Goal: Task Accomplishment & Management: Manage account settings

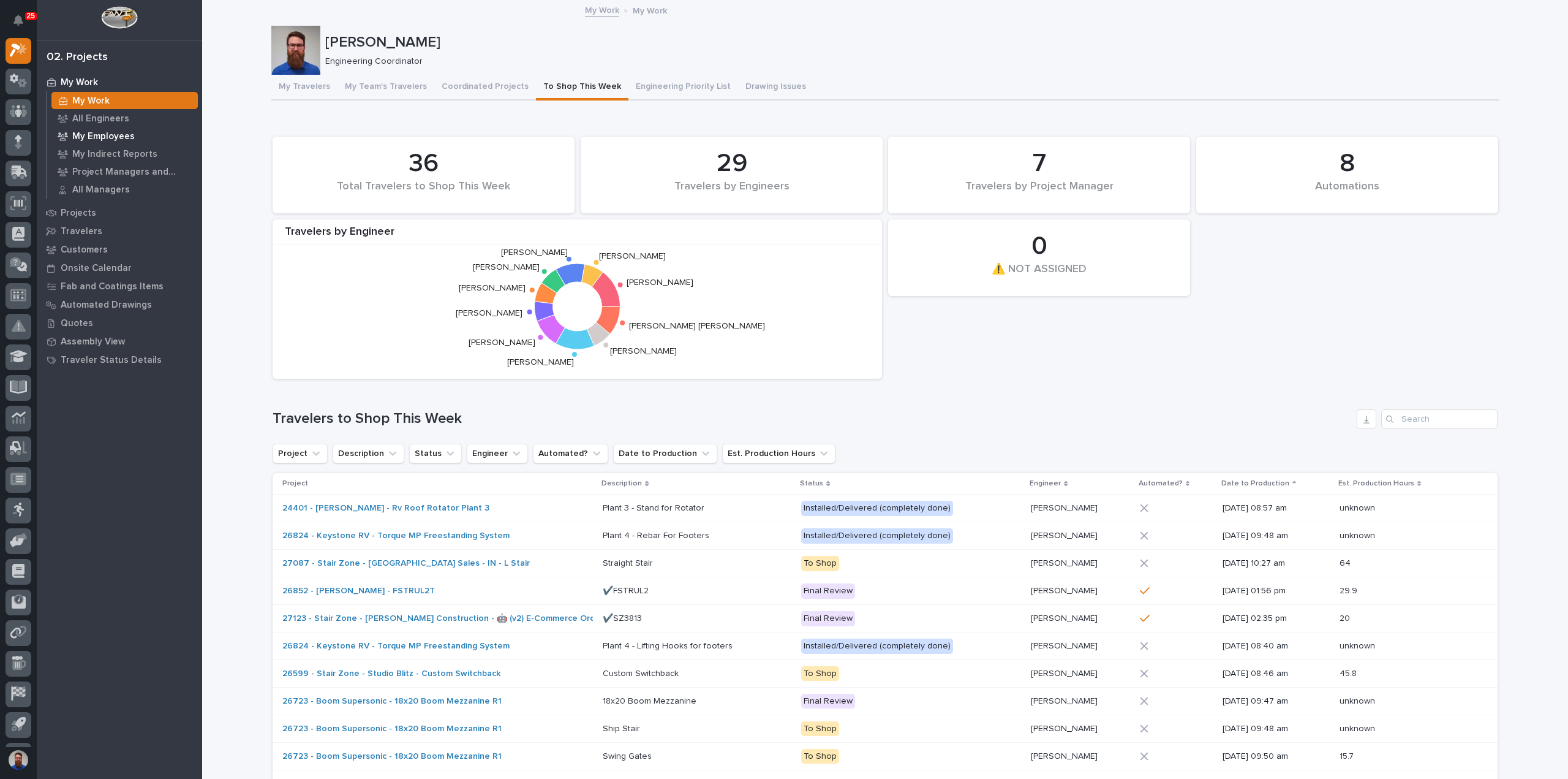
click at [118, 140] on p "My Employees" at bounding box center [104, 137] width 63 height 11
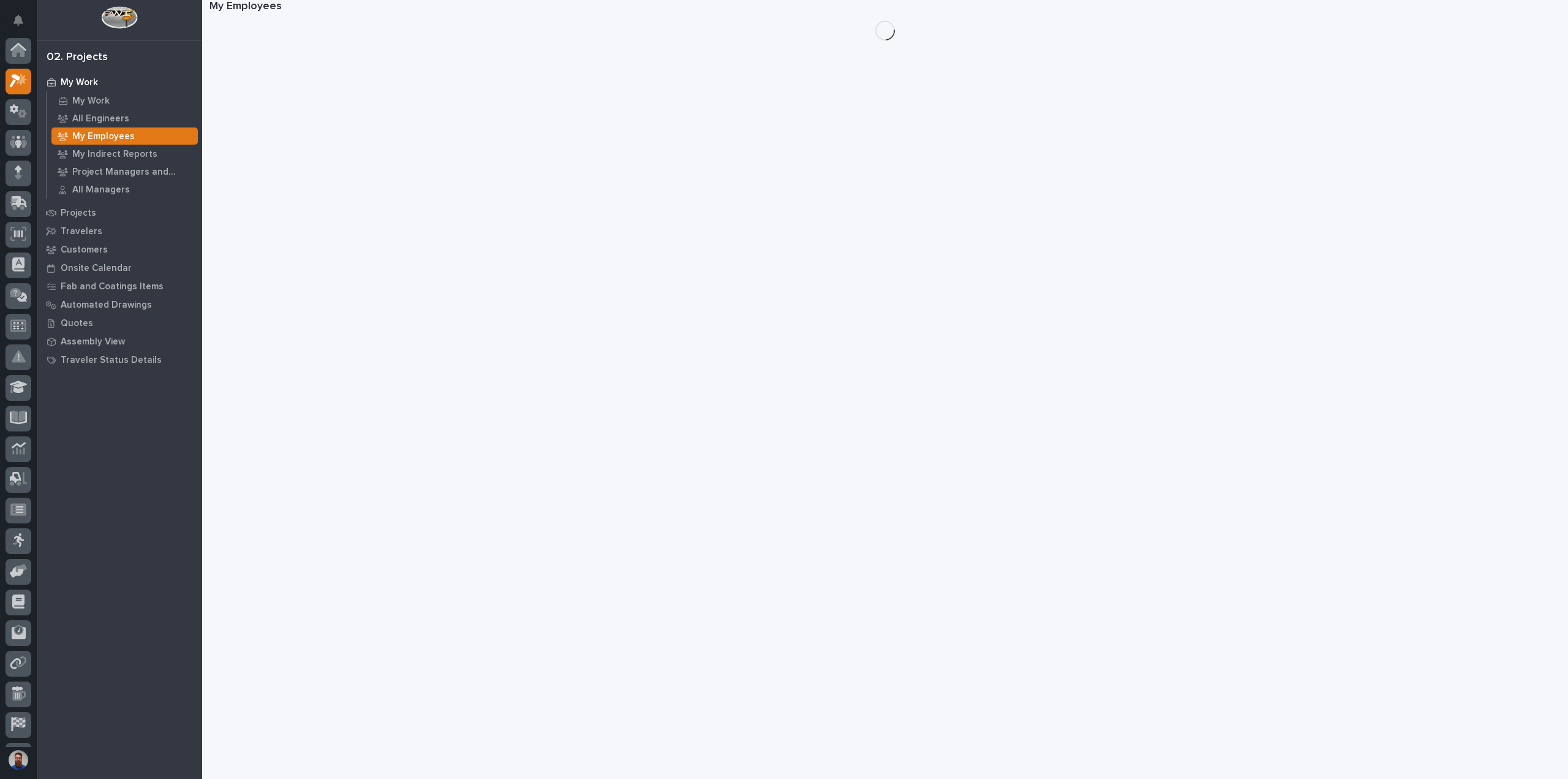
scroll to position [30, 0]
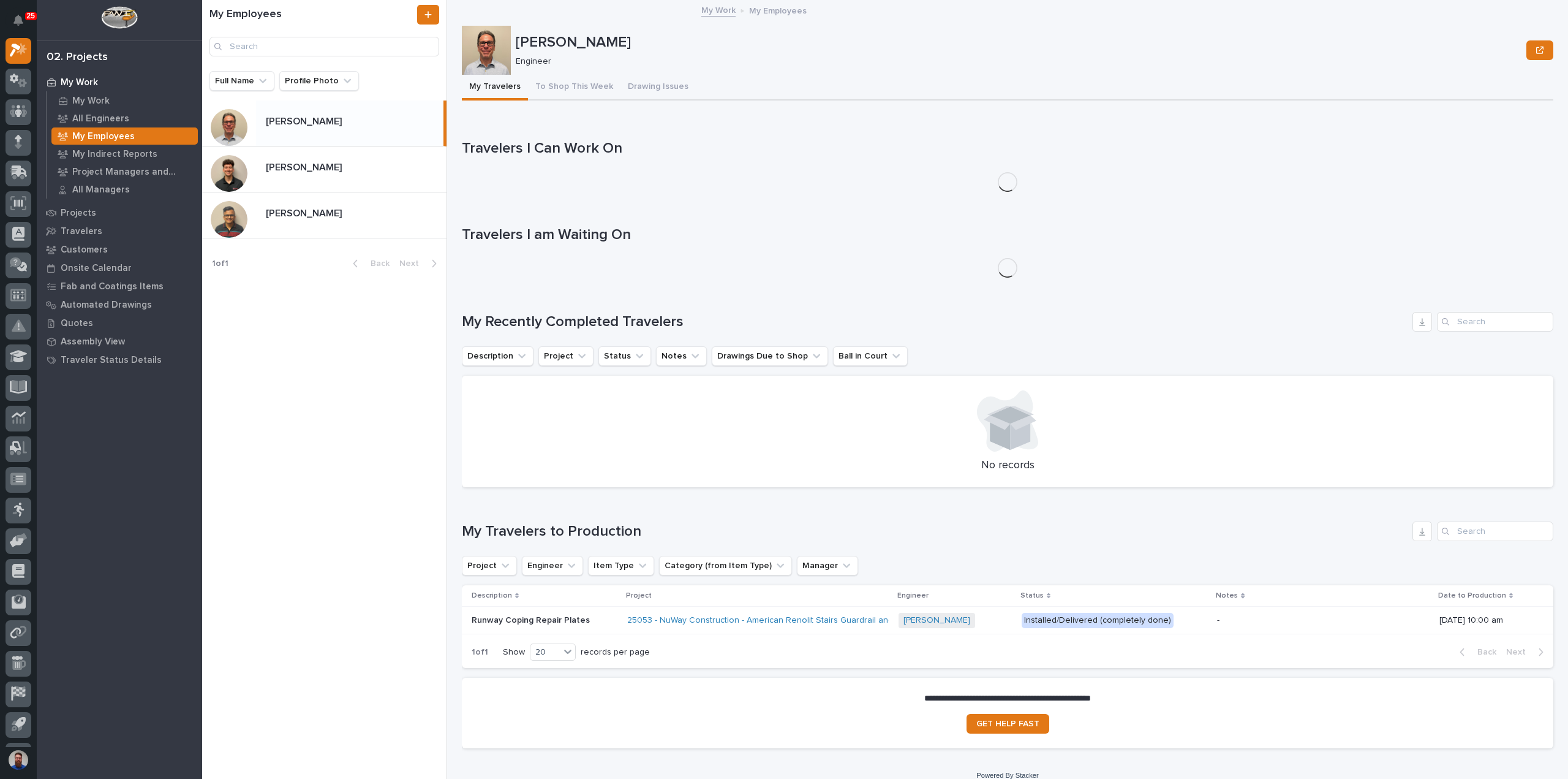
drag, startPoint x: 356, startPoint y: 170, endPoint x: 258, endPoint y: 403, distance: 252.8
click at [258, 404] on div "My Employees Full Name Profile Photo [PERSON_NAME] [PERSON_NAME] [PERSON_NAME] …" at bounding box center [325, 390] width 245 height 779
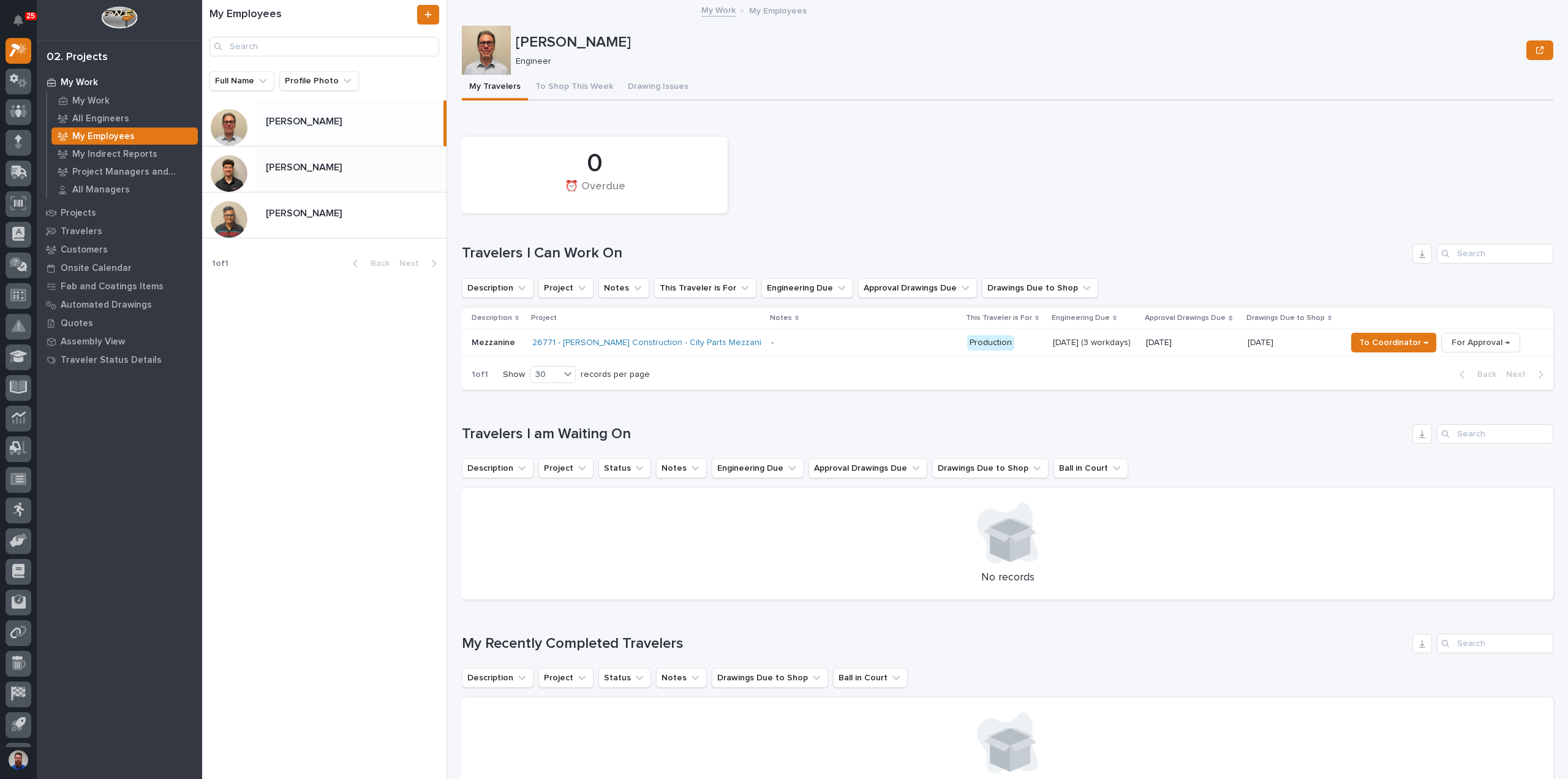
click at [322, 180] on div "[PERSON_NAME] [PERSON_NAME]" at bounding box center [351, 168] width 191 height 24
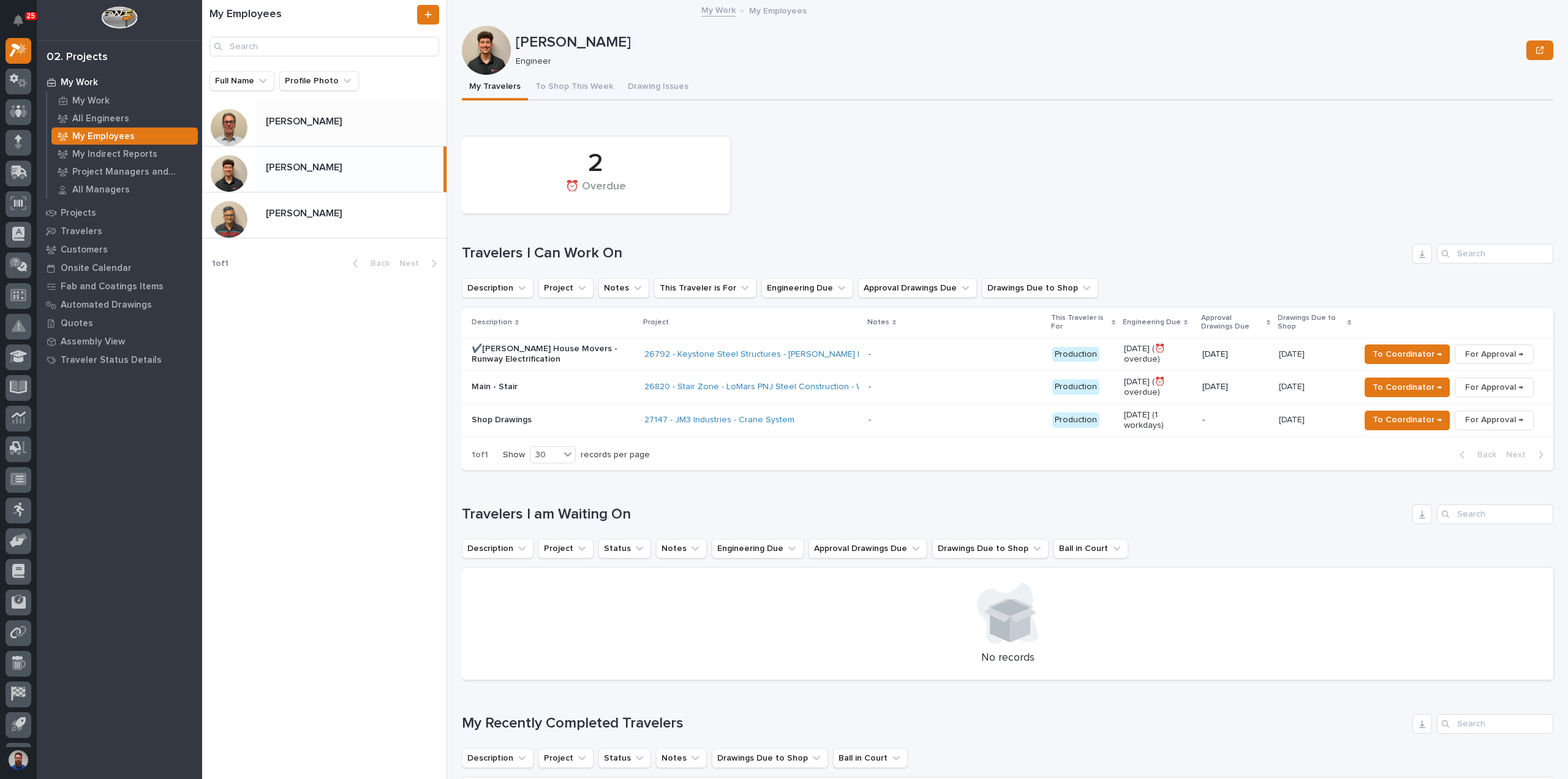
click at [329, 122] on p "[PERSON_NAME]" at bounding box center [305, 120] width 79 height 14
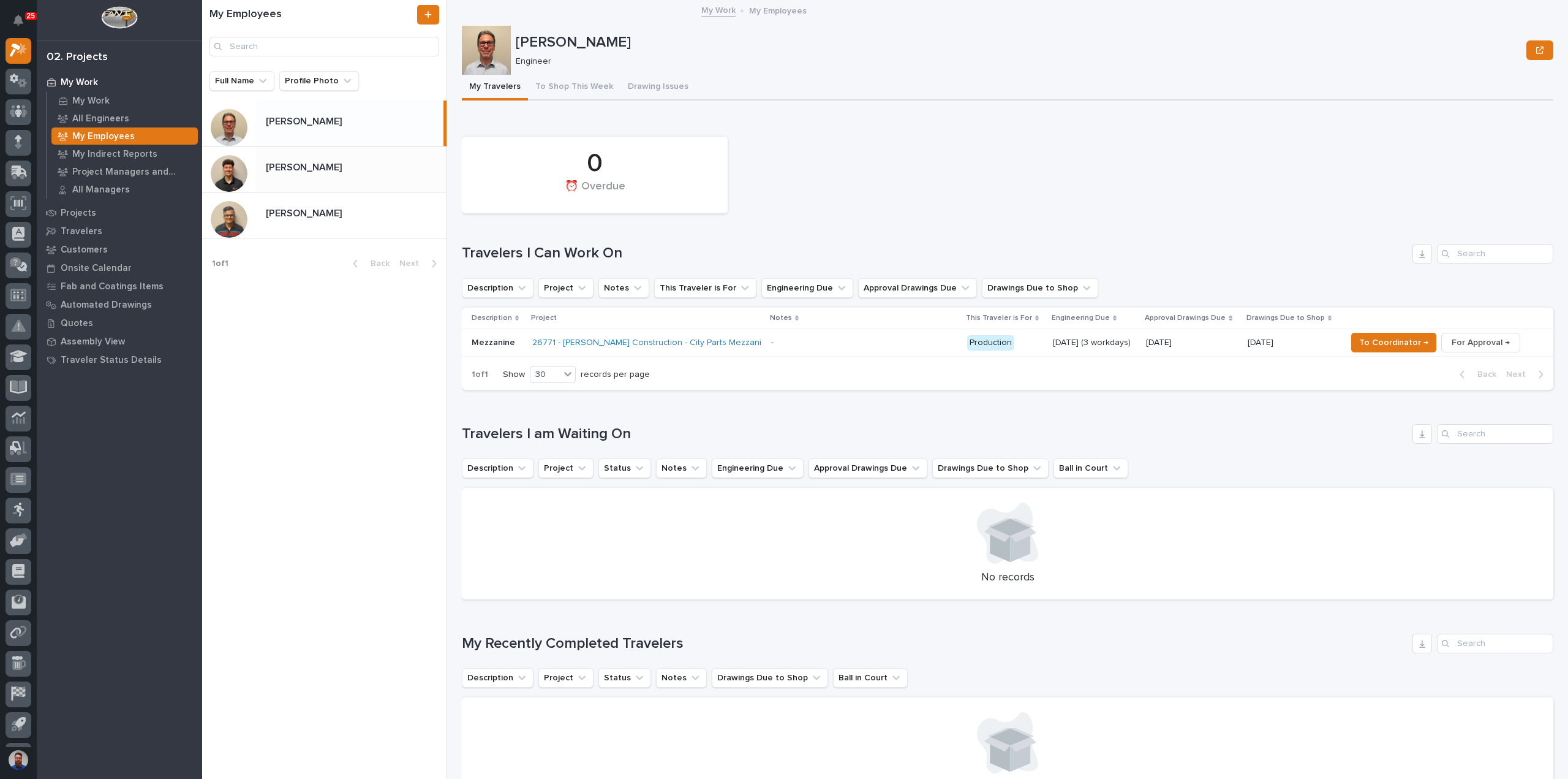
click at [341, 165] on p at bounding box center [353, 167] width 176 height 11
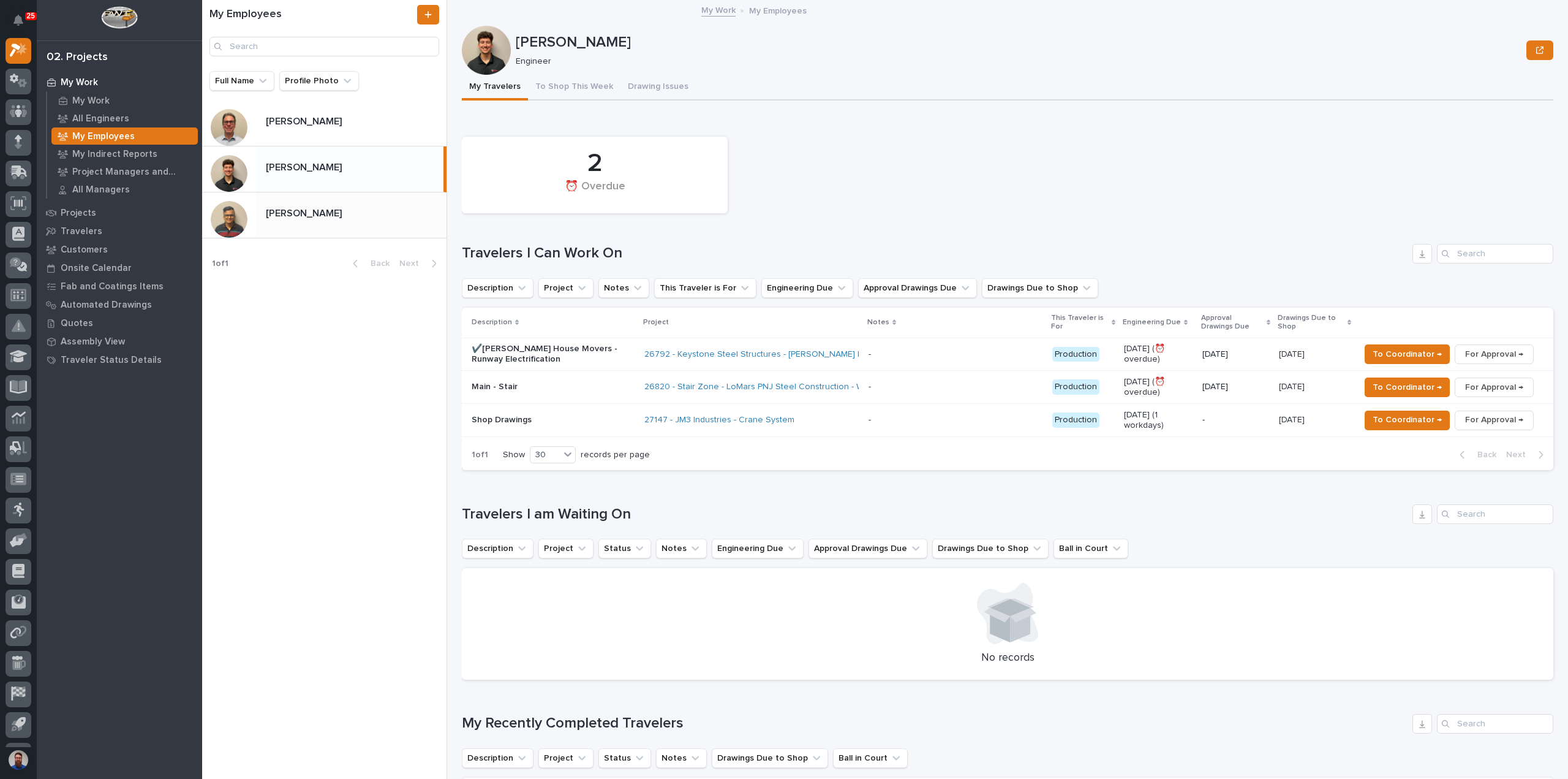
click at [349, 217] on p at bounding box center [353, 214] width 176 height 11
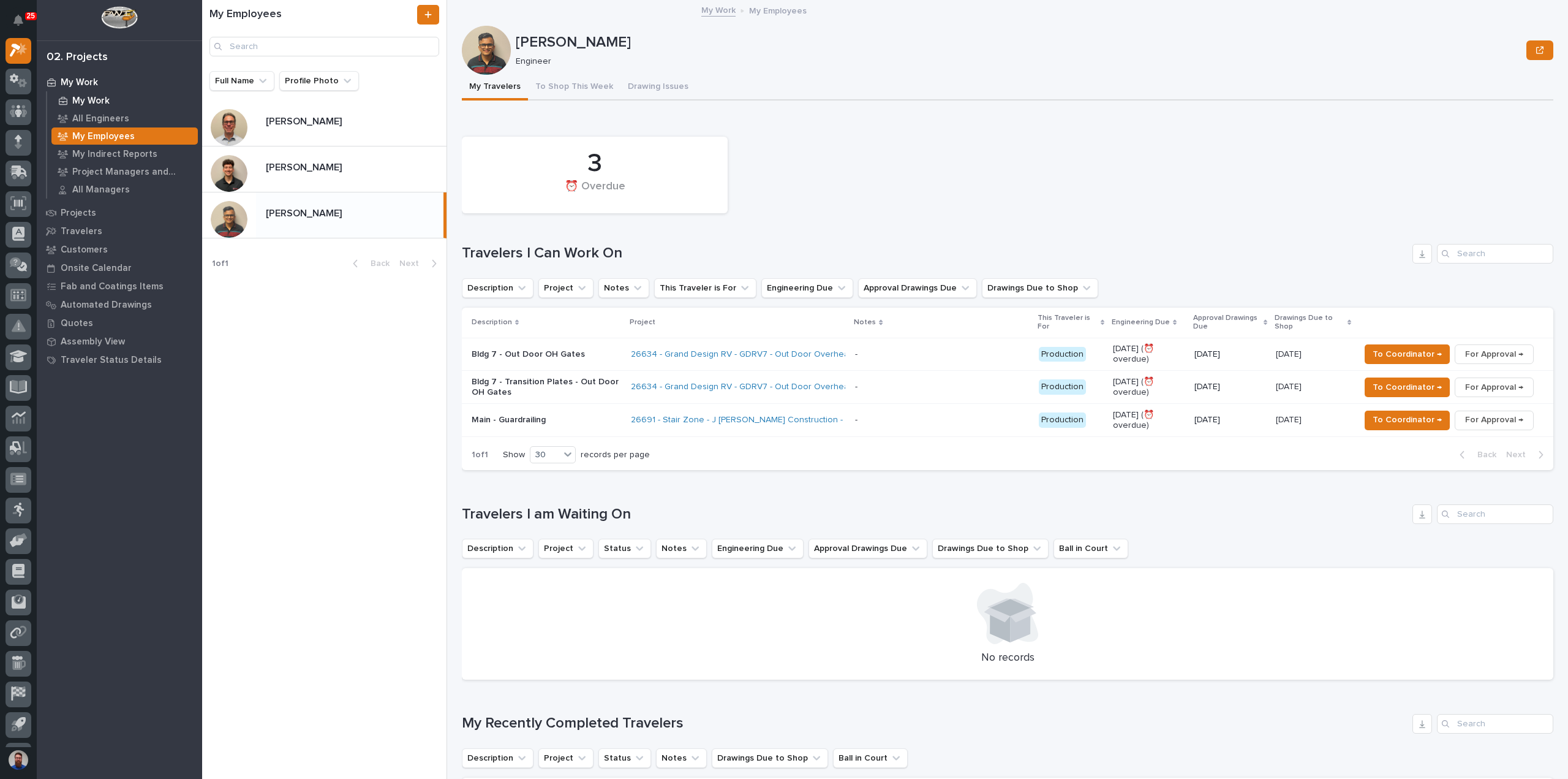
click at [85, 99] on p "My Work" at bounding box center [90, 102] width 37 height 11
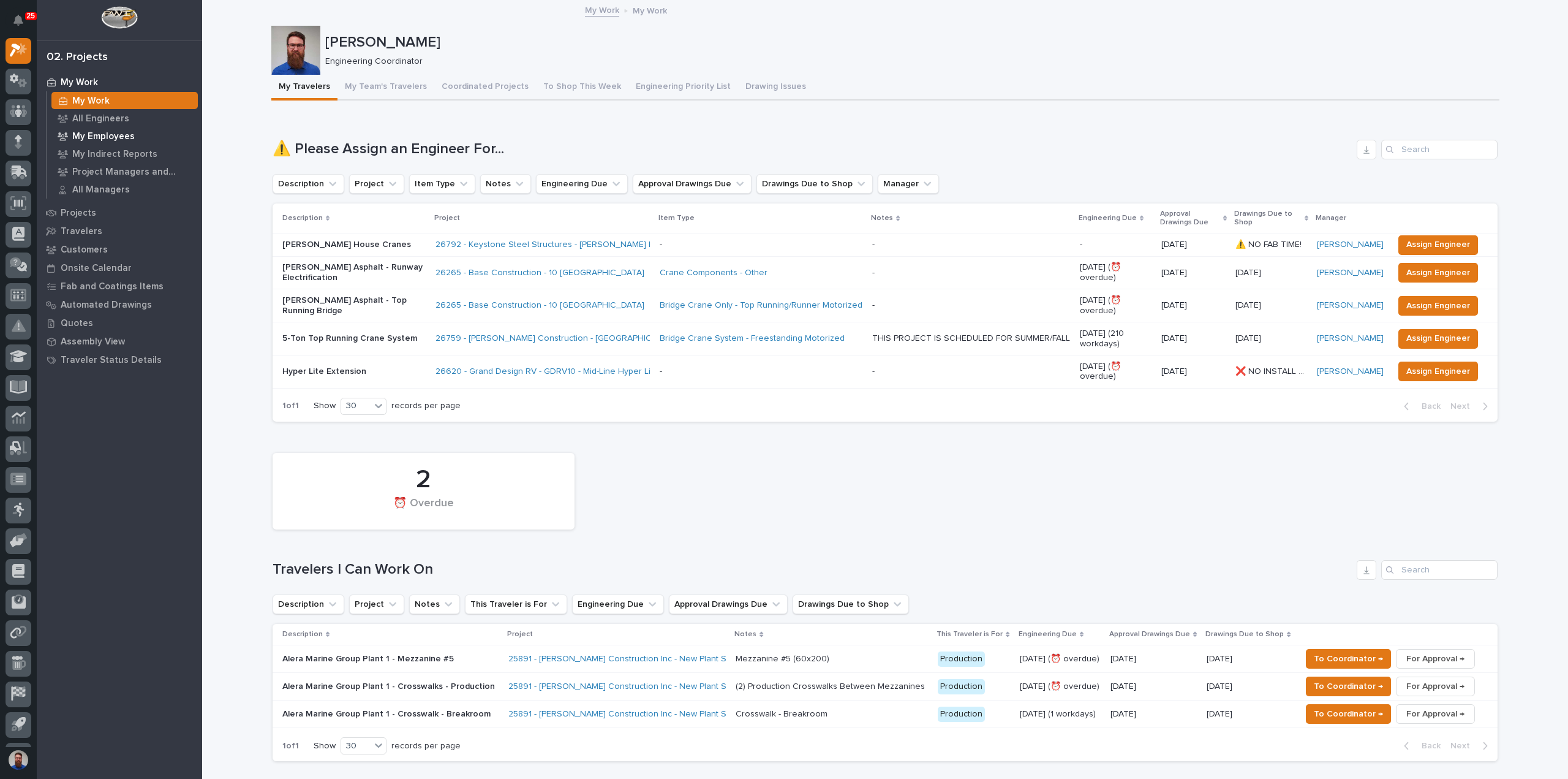
click at [113, 132] on p "My Employees" at bounding box center [104, 137] width 63 height 11
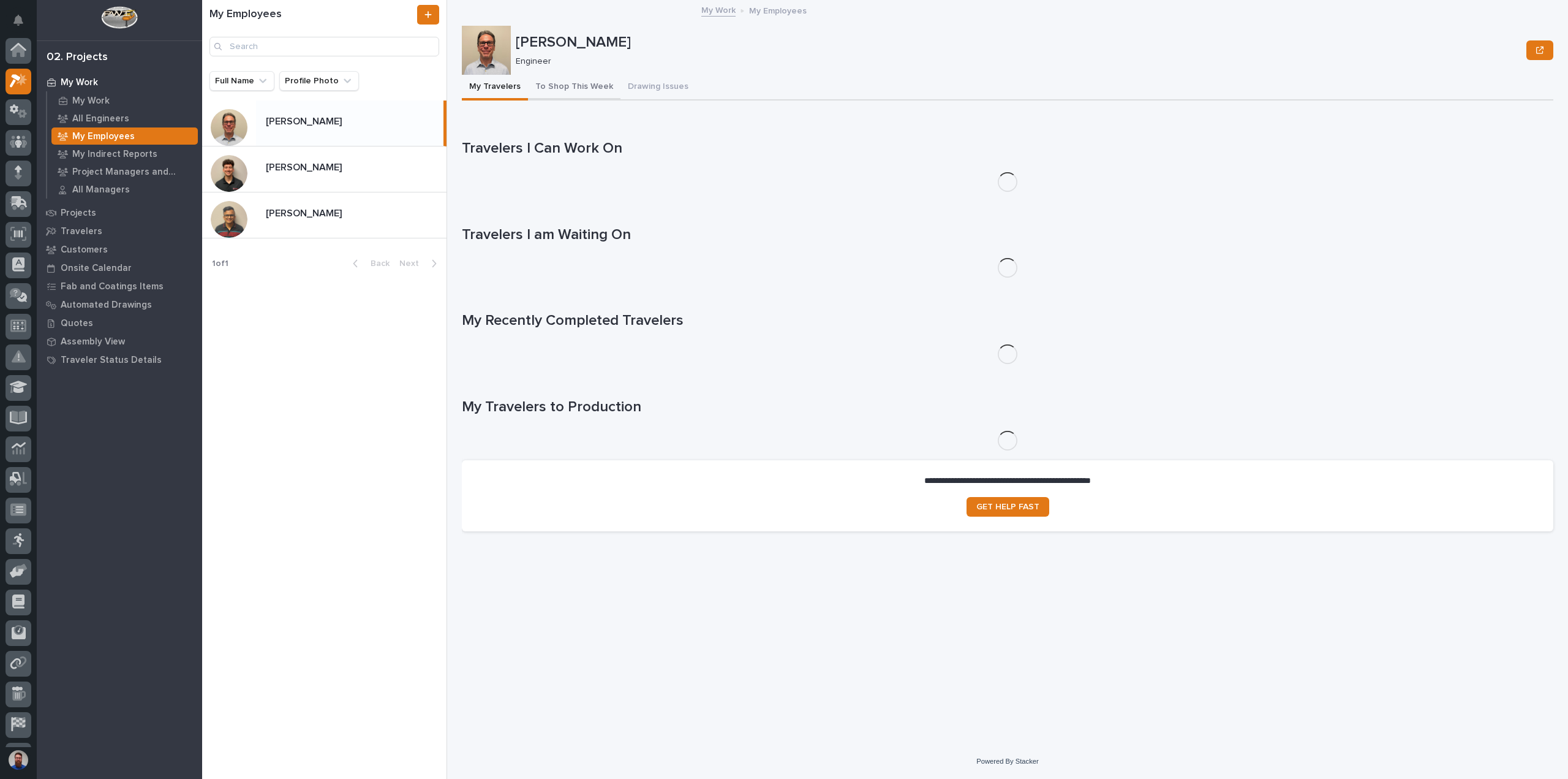
scroll to position [30, 0]
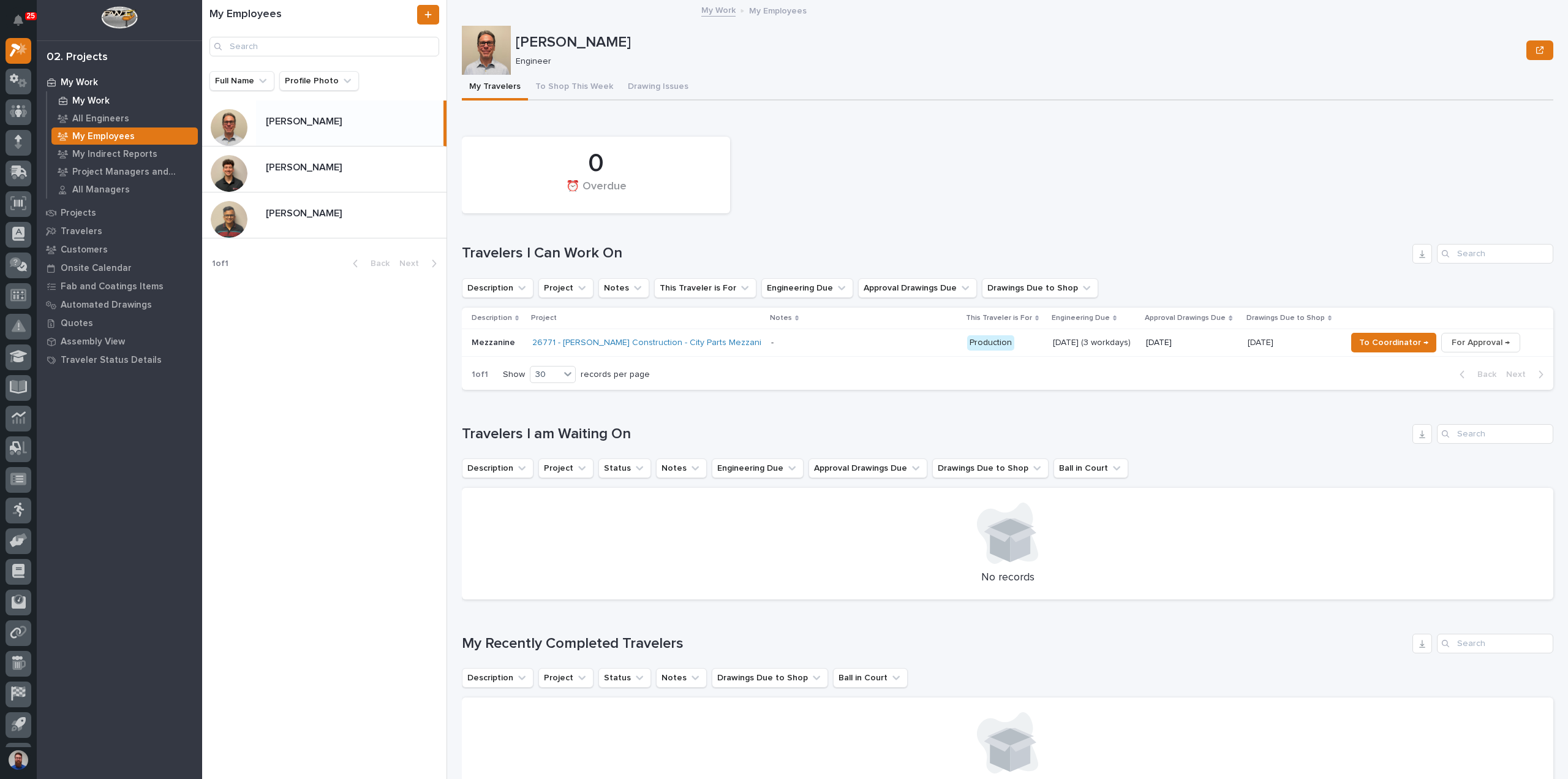
click at [97, 98] on p "My Work" at bounding box center [90, 102] width 37 height 11
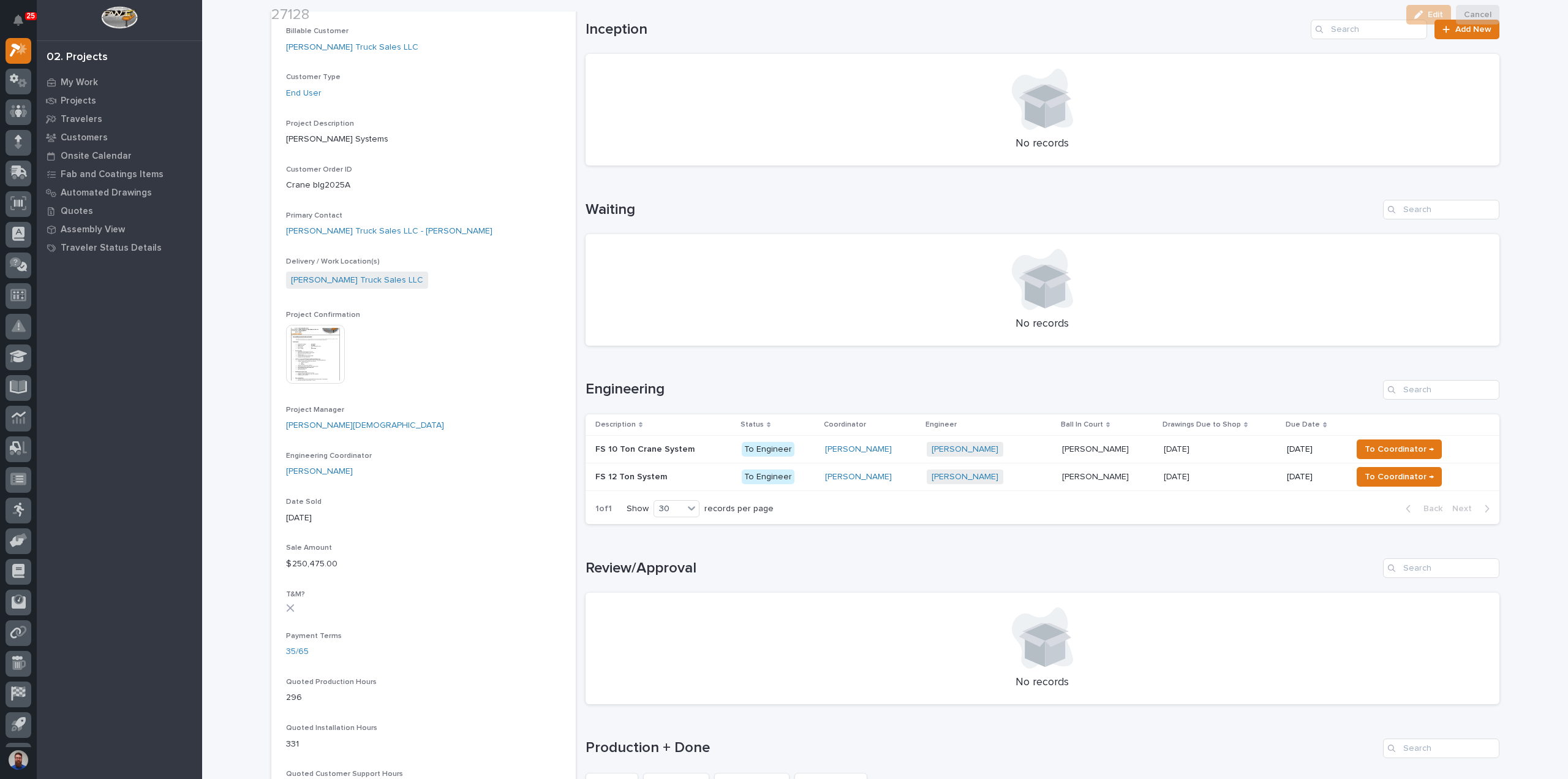
scroll to position [245, 0]
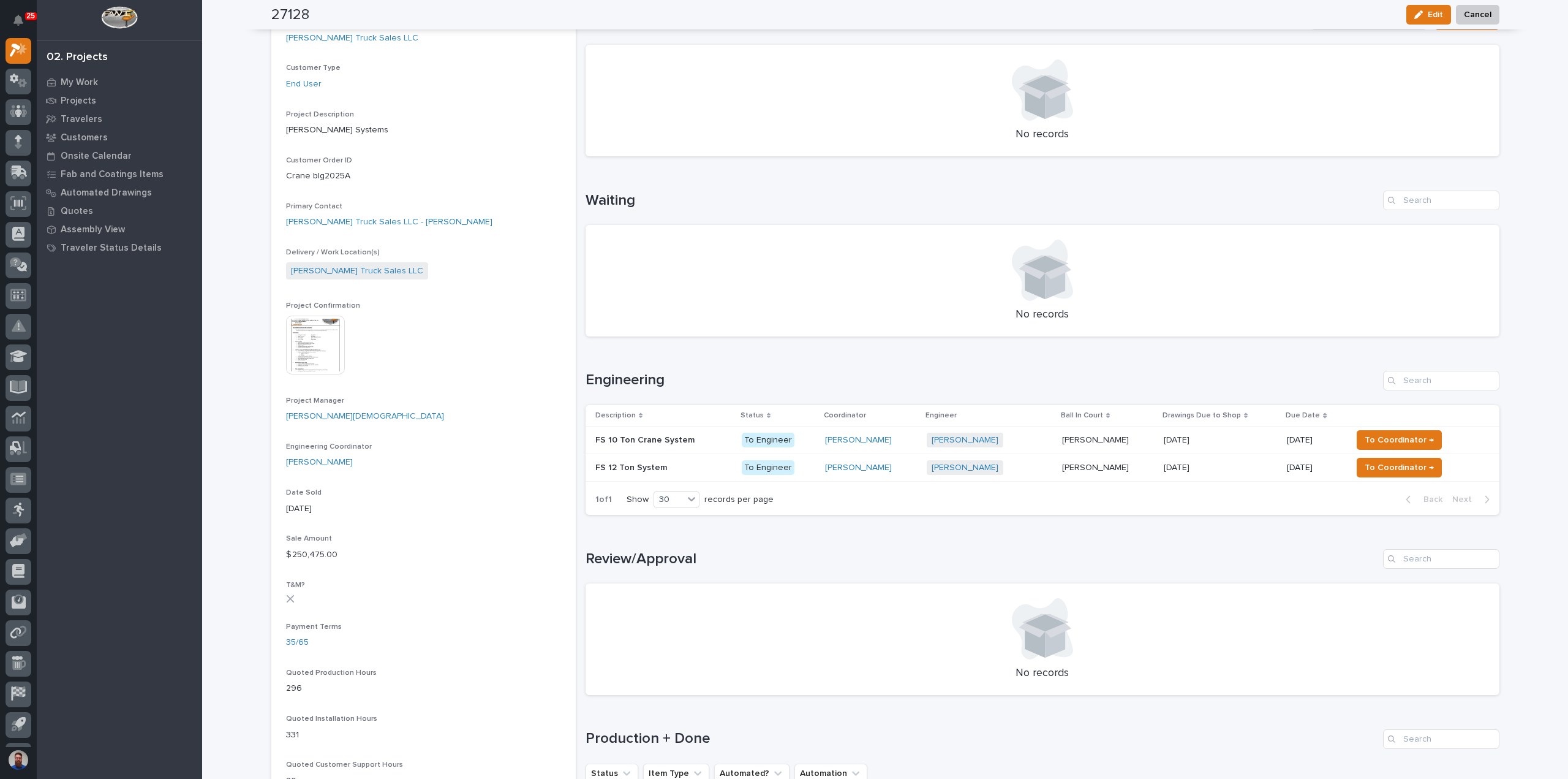
click at [1183, 441] on p "[DATE]" at bounding box center [1179, 439] width 28 height 13
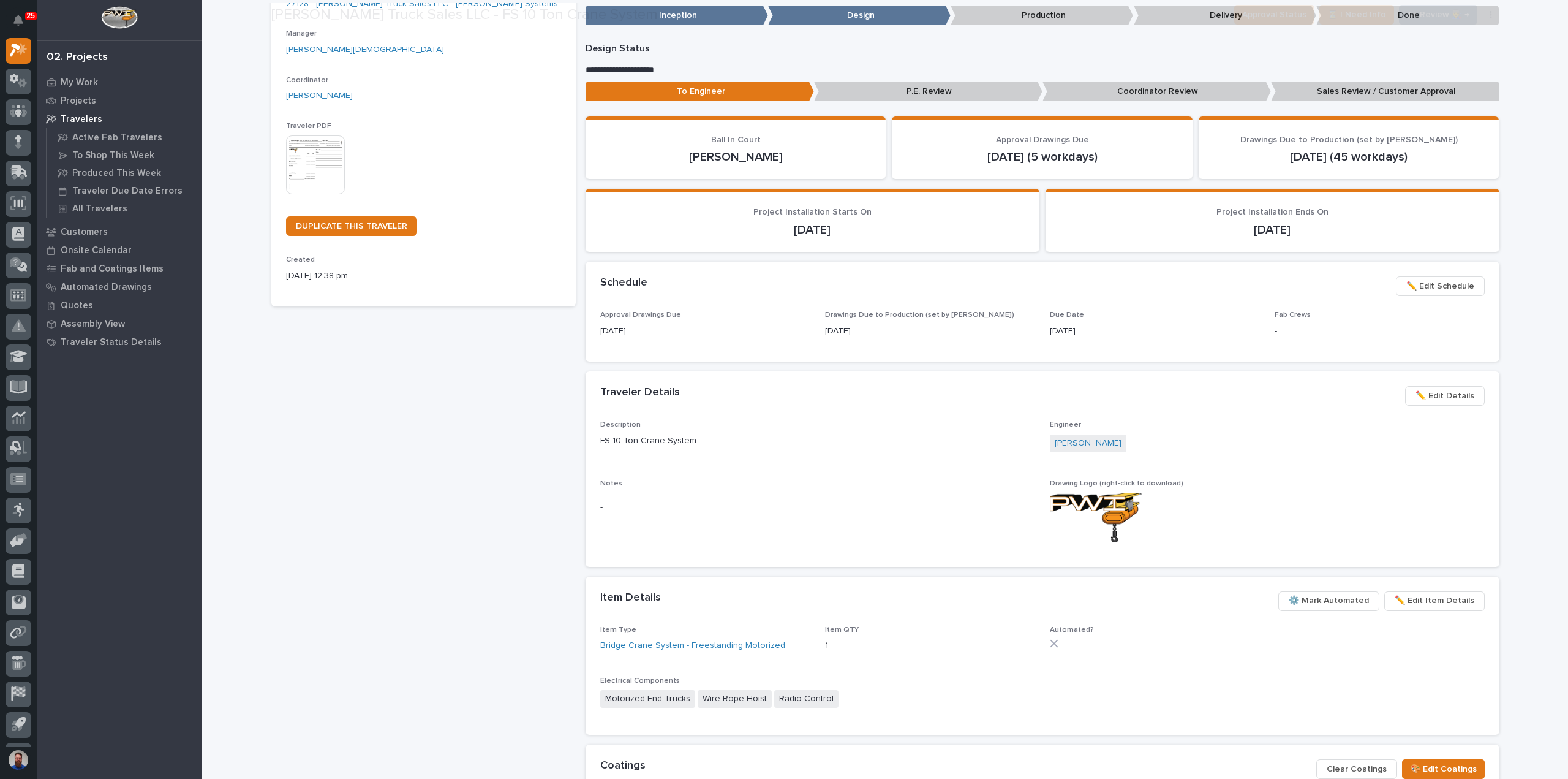
scroll to position [163, 0]
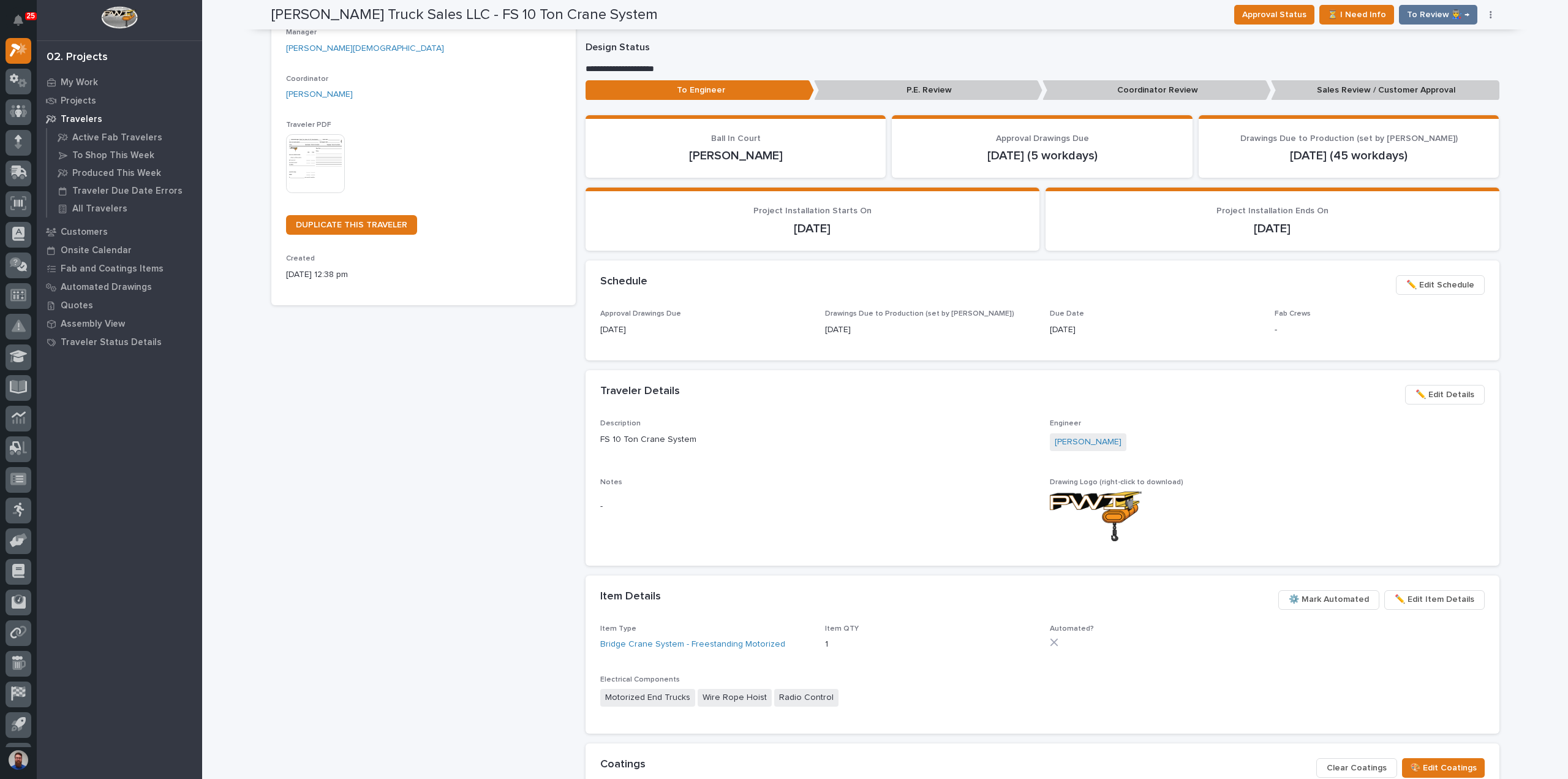
click at [1453, 394] on span "✏️ Edit Details" at bounding box center [1445, 394] width 59 height 14
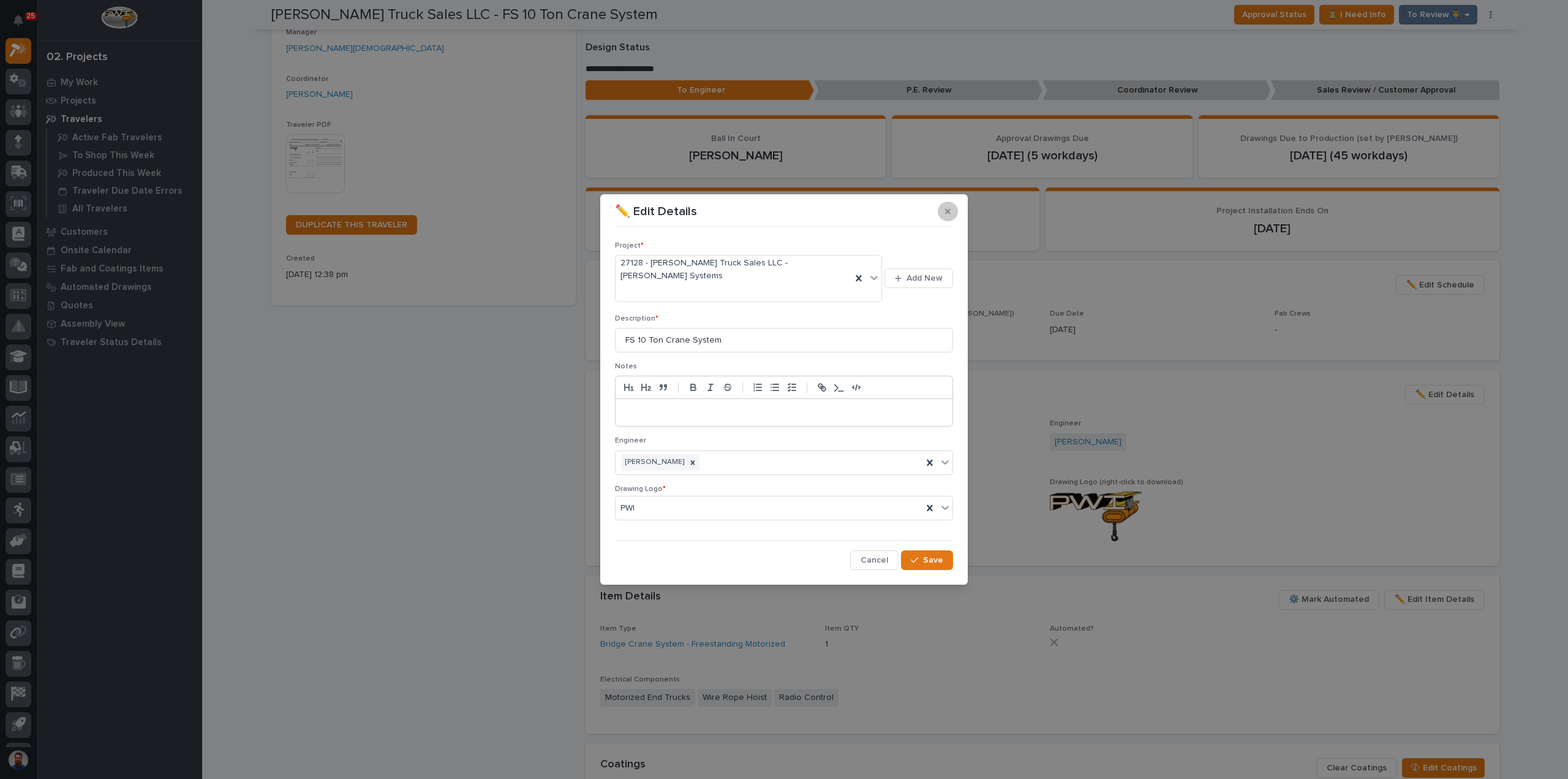
click at [954, 221] on button "button" at bounding box center [948, 211] width 20 height 20
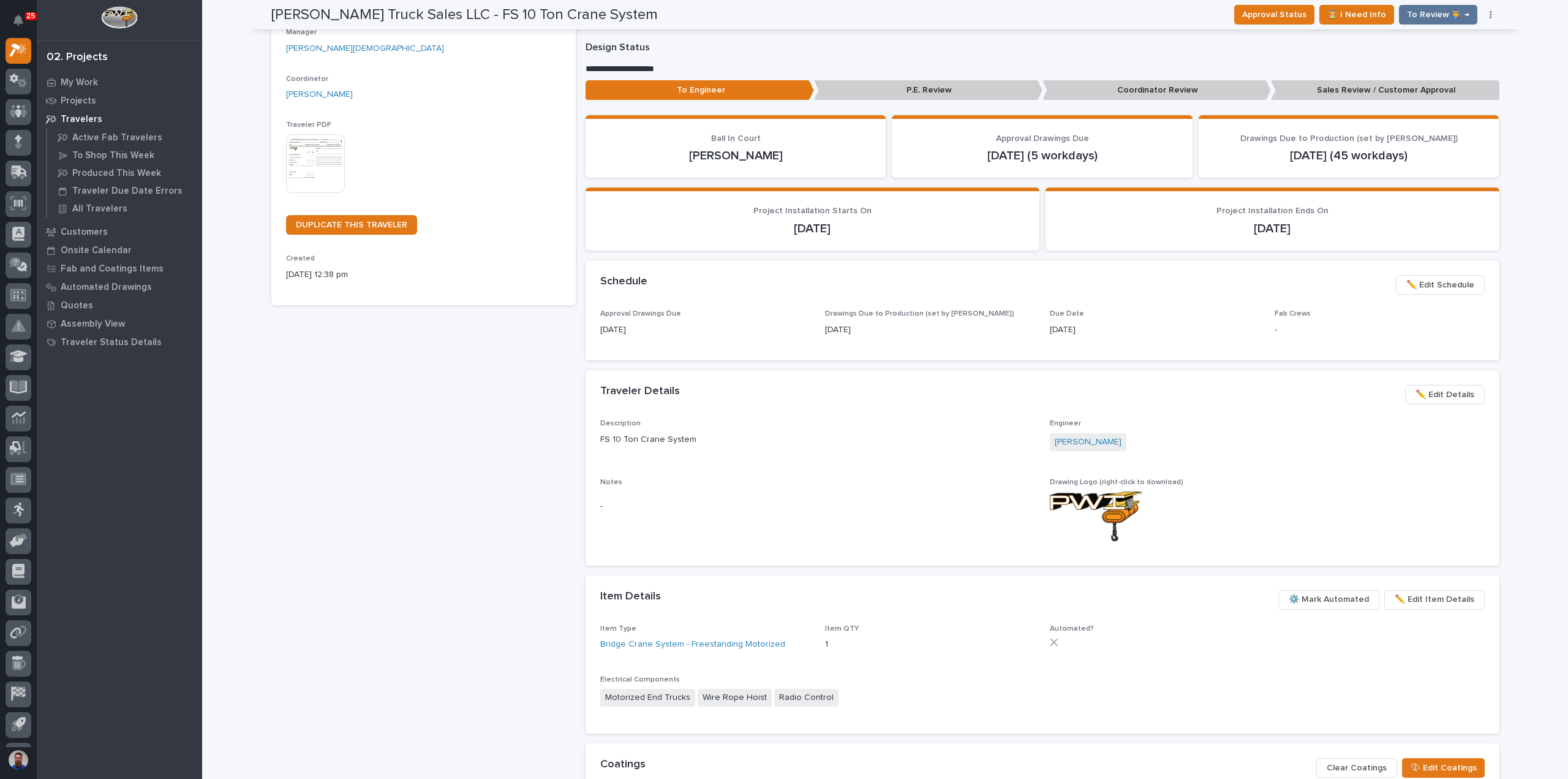
click at [1450, 393] on span "✏️ Edit Details" at bounding box center [1445, 394] width 59 height 14
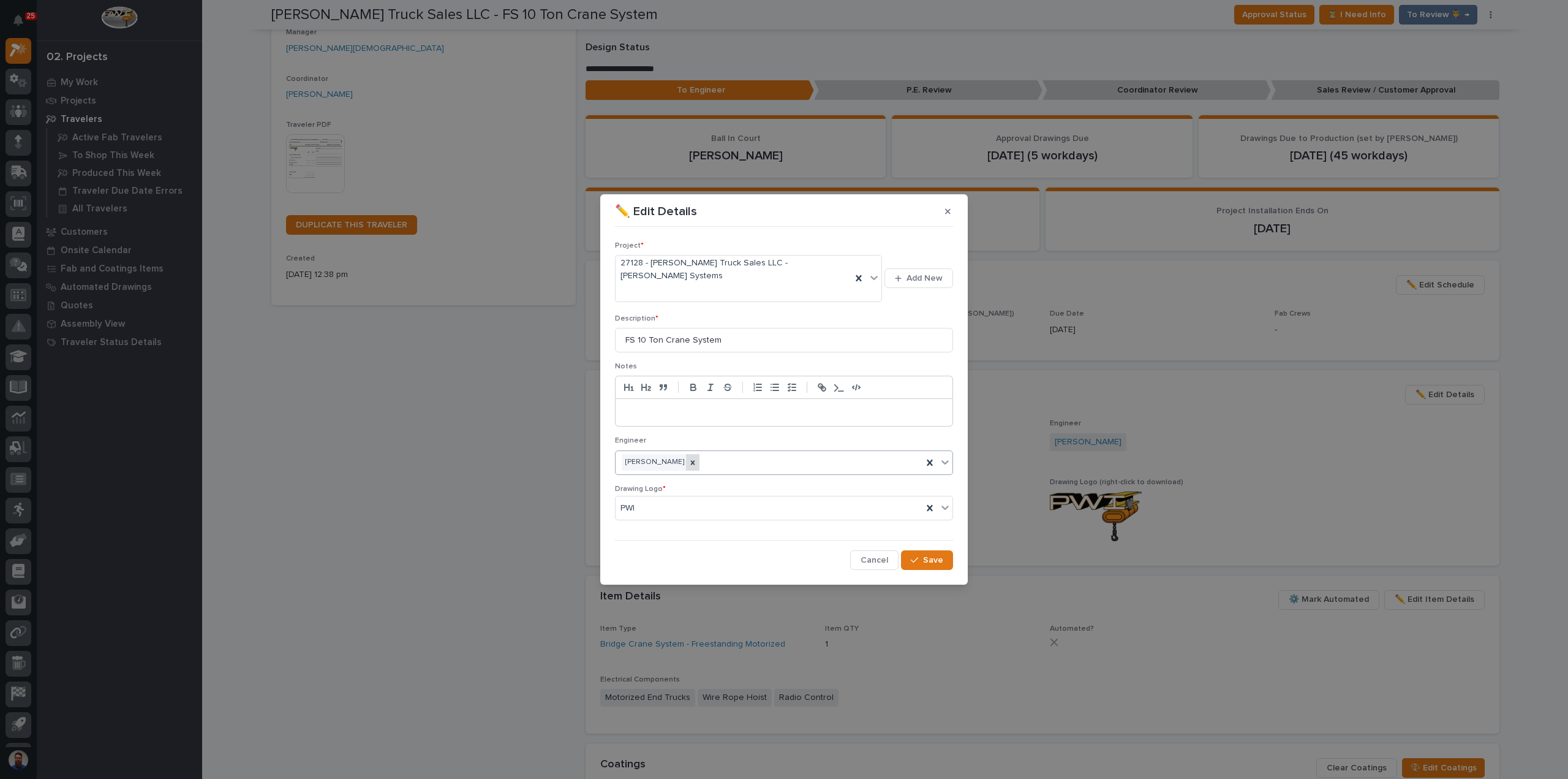
click at [692, 454] on div at bounding box center [692, 462] width 13 height 16
click at [718, 452] on div "Select..." at bounding box center [776, 462] width 322 height 20
type input "*****"
click at [911, 550] on button "Save" at bounding box center [927, 560] width 52 height 20
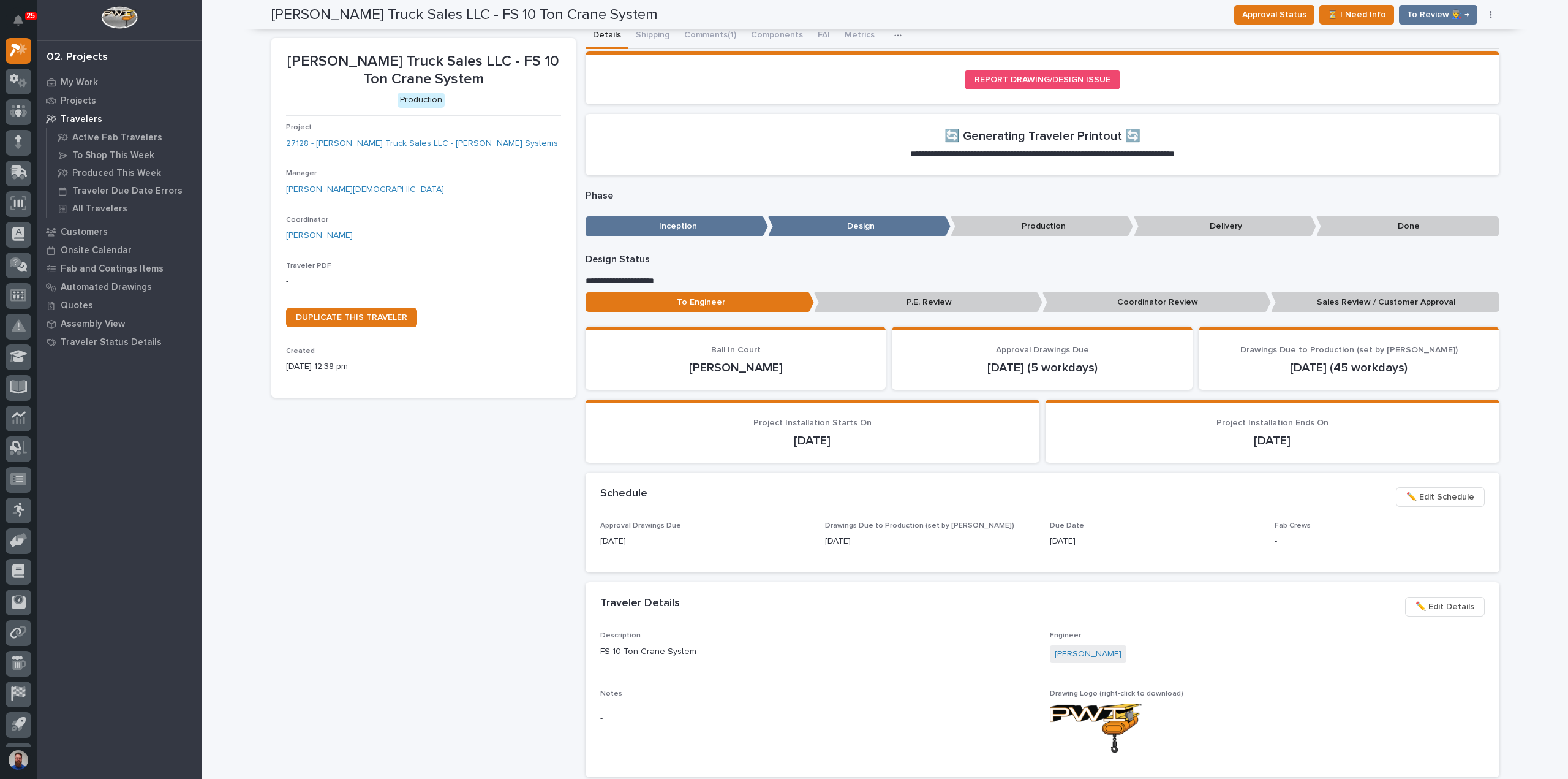
scroll to position [0, 0]
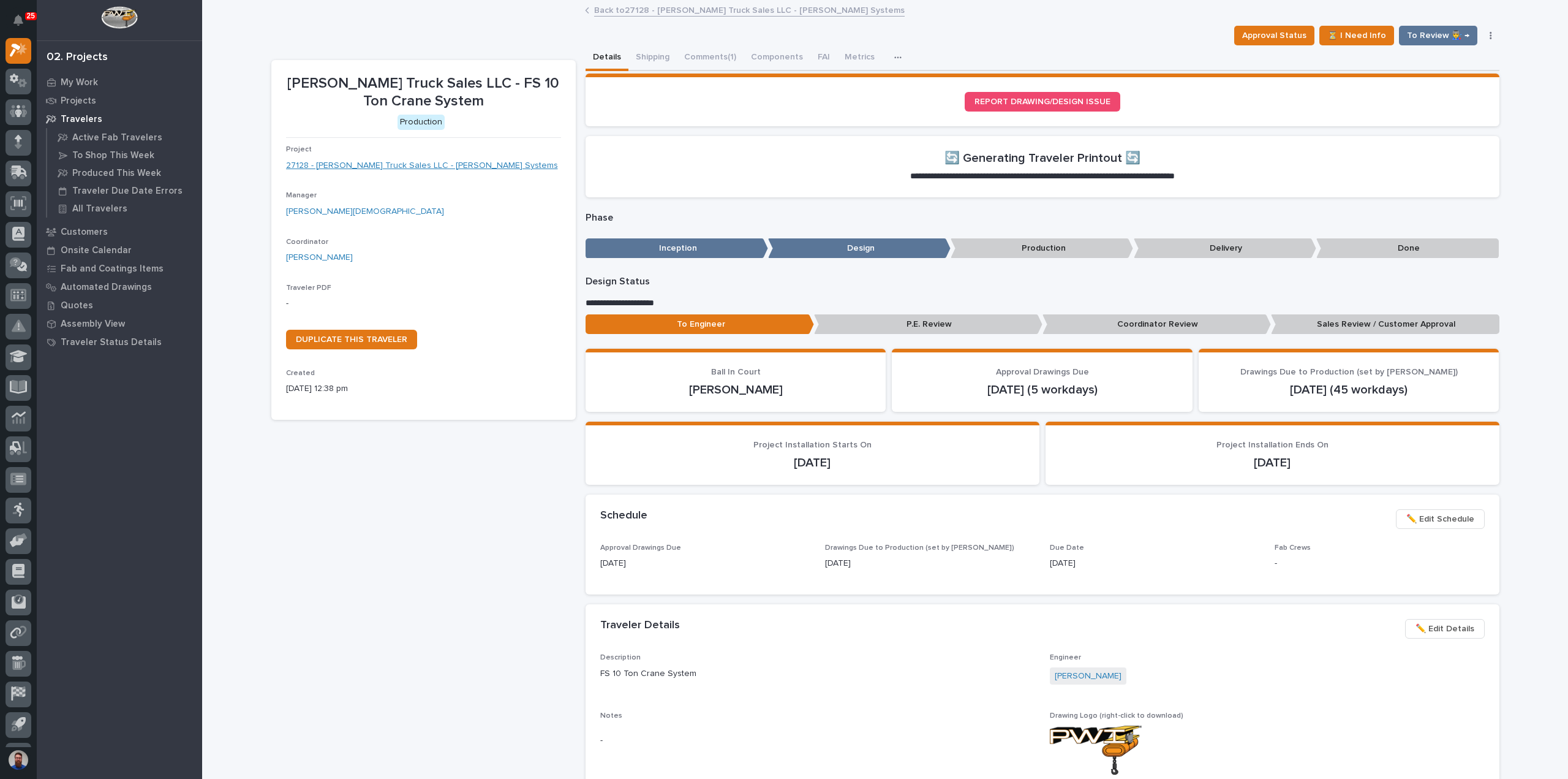
click at [432, 164] on link "27128 - [PERSON_NAME] Truck Sales LLC - [PERSON_NAME] Systems" at bounding box center [422, 166] width 272 height 13
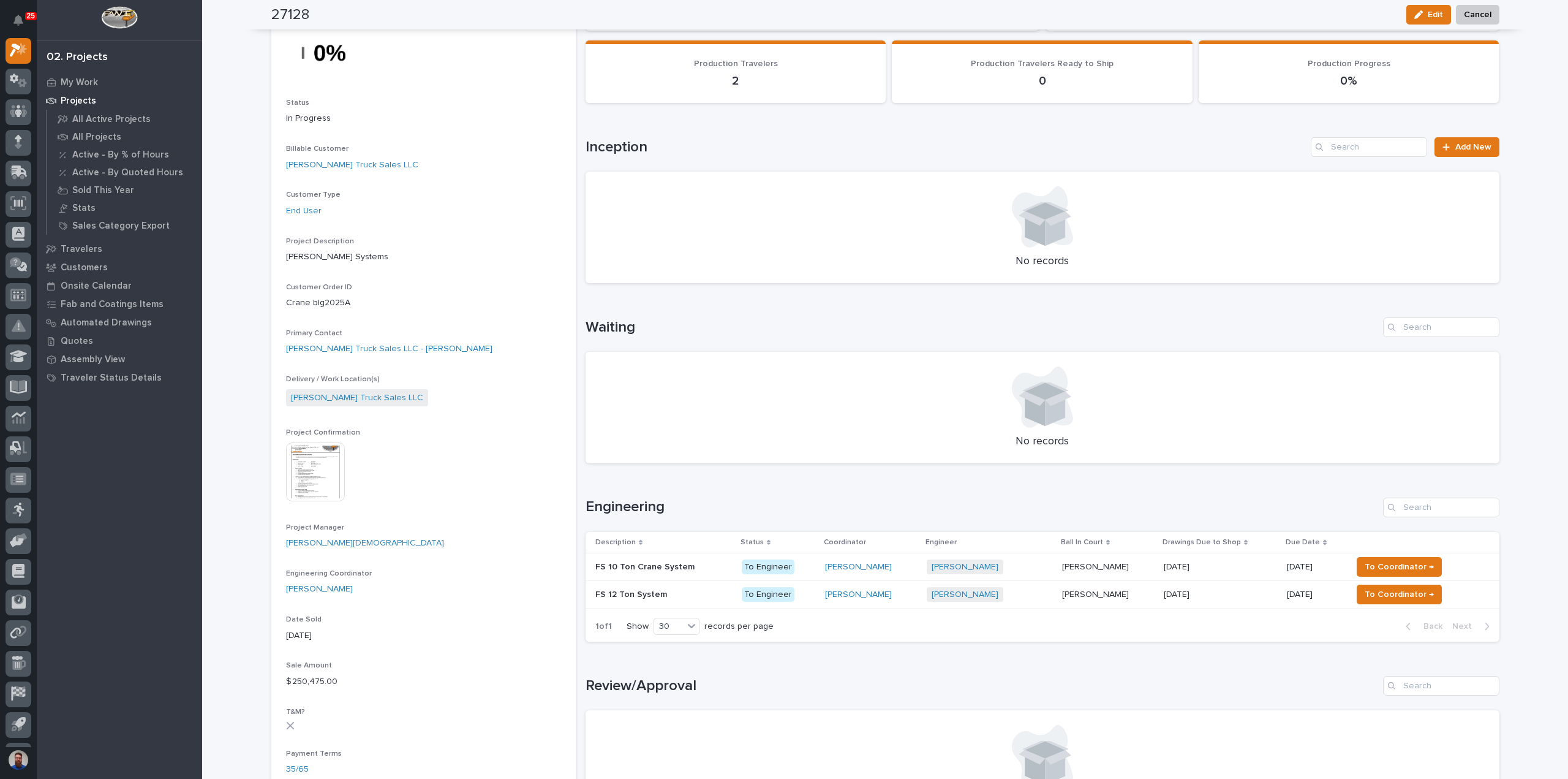
scroll to position [163, 0]
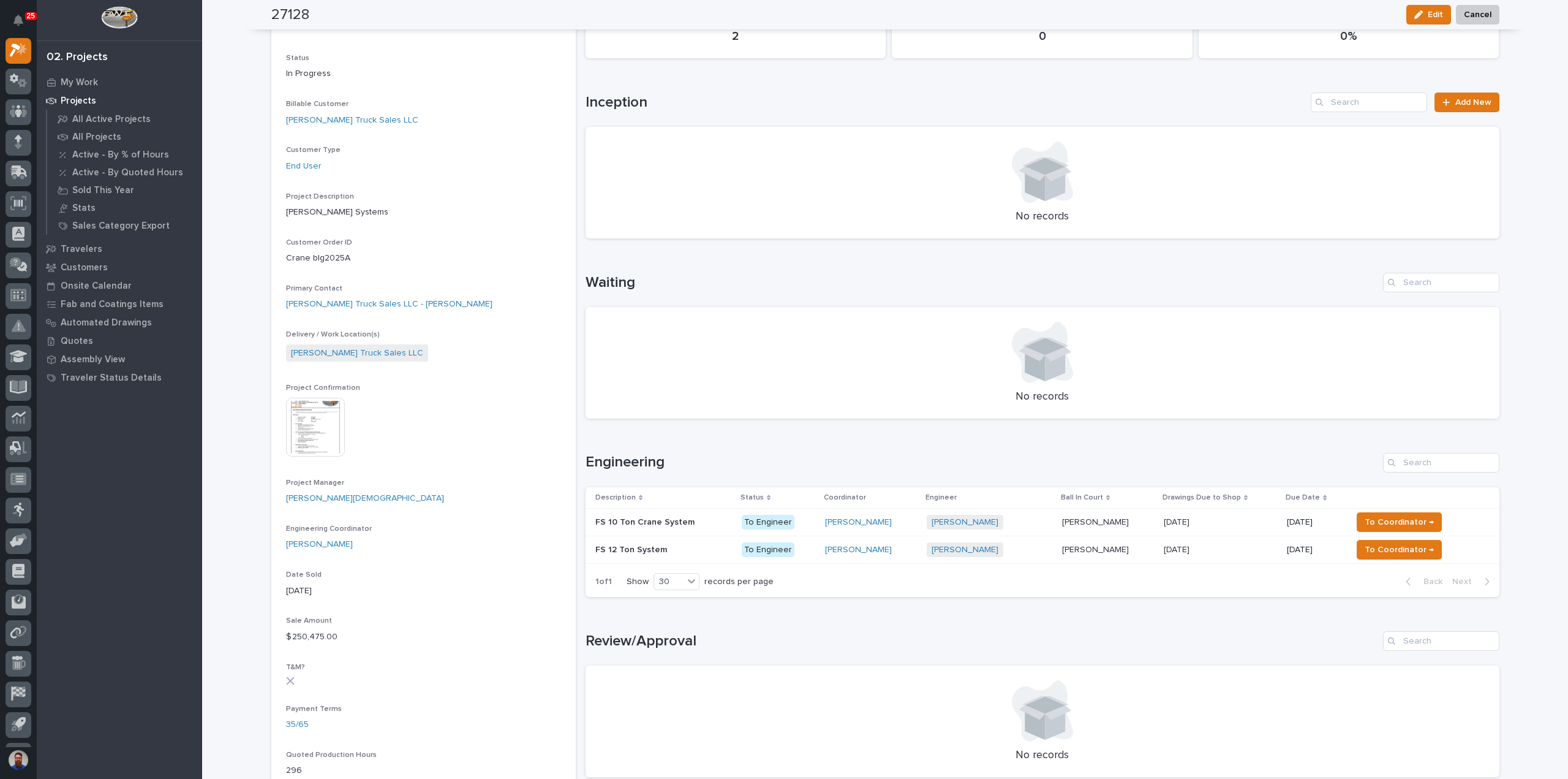
click at [1259, 555] on div "11/07/2025 11/07/2025" at bounding box center [1220, 549] width 113 height 20
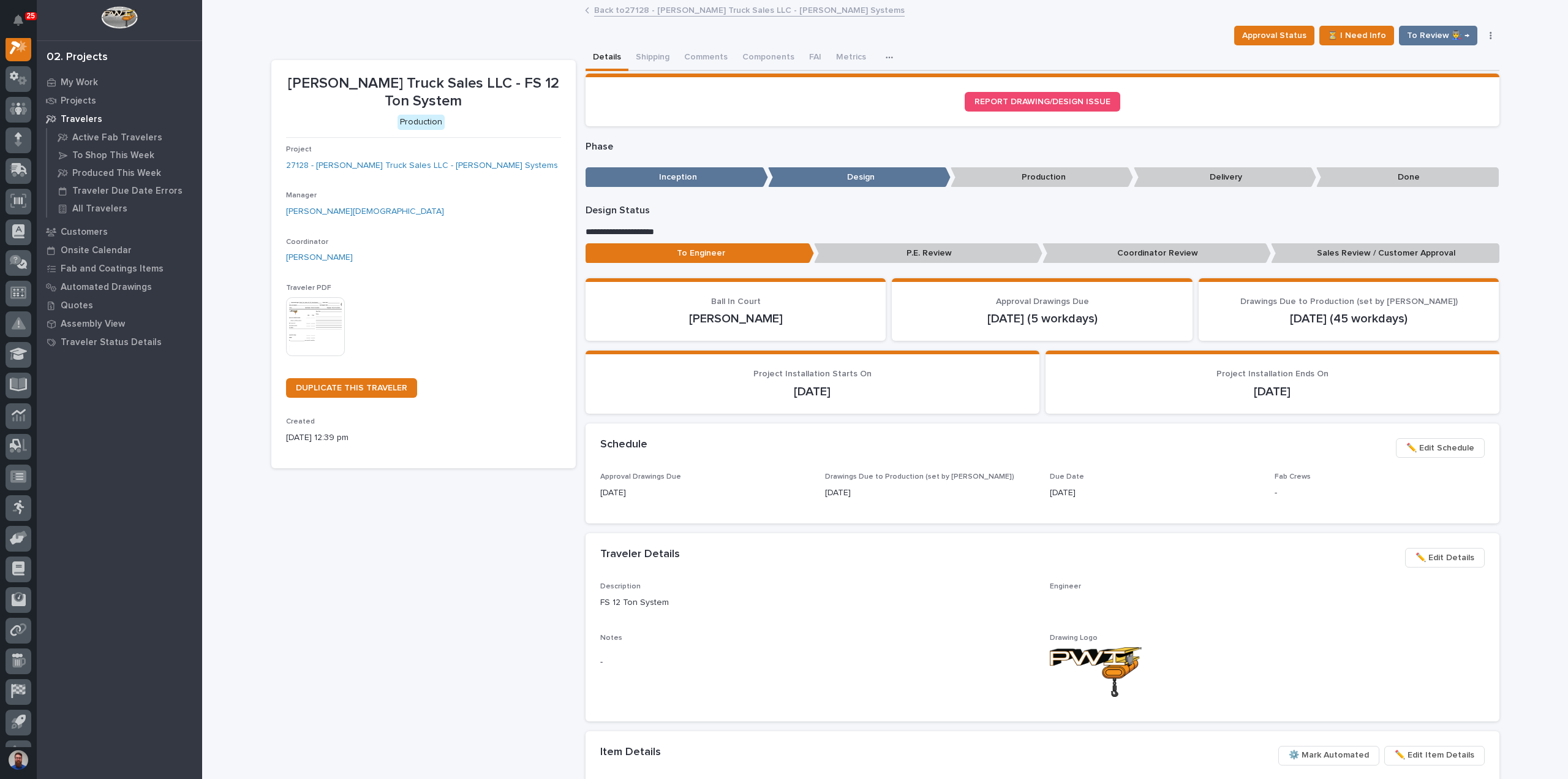
scroll to position [30, 0]
click at [1432, 557] on span "✏️ Edit Details" at bounding box center [1445, 557] width 59 height 14
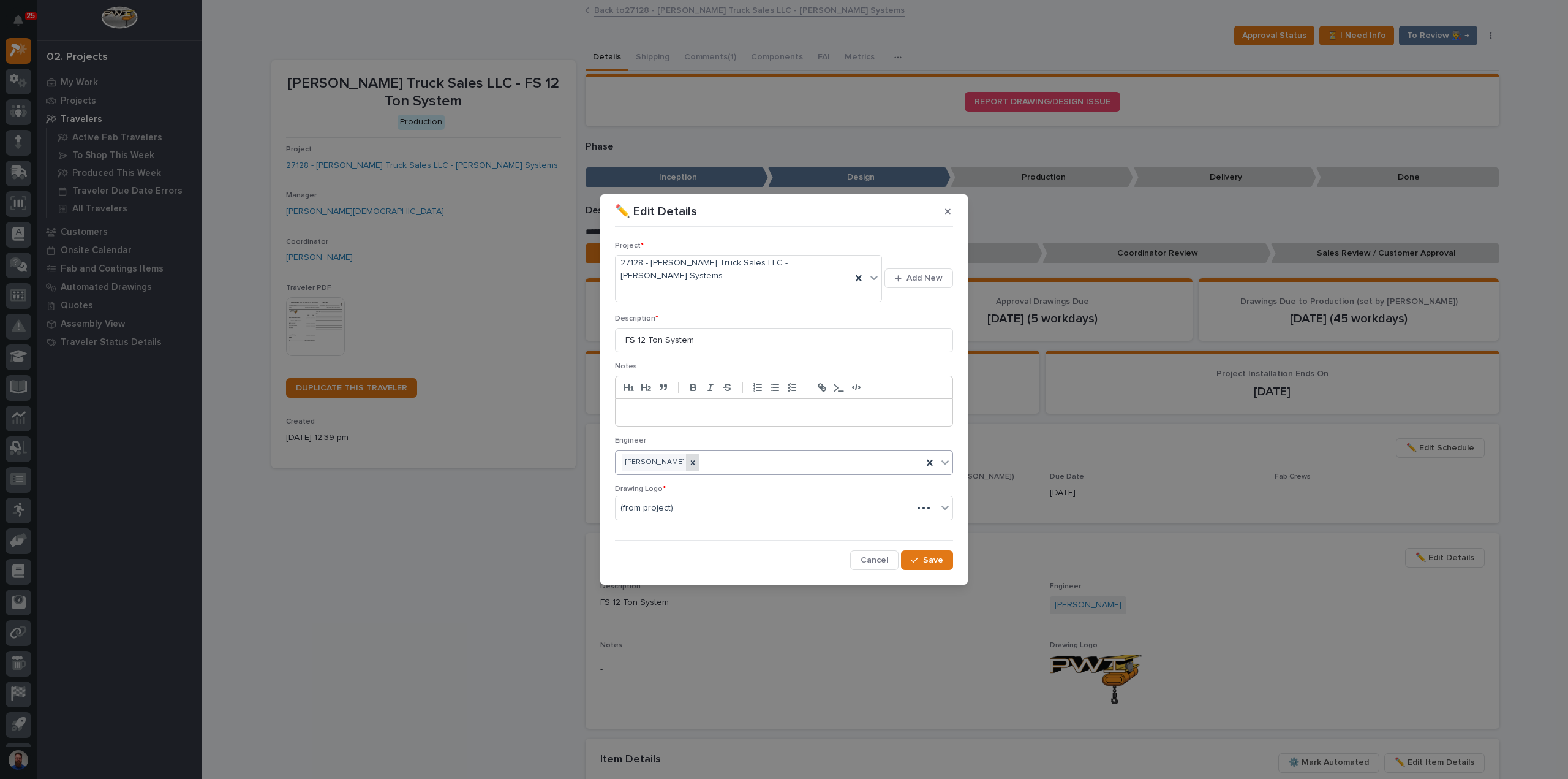
click at [697, 459] on icon at bounding box center [692, 463] width 9 height 9
click at [704, 453] on div "[PERSON_NAME]" at bounding box center [768, 462] width 307 height 22
type input "*****"
click at [943, 550] on button "Save" at bounding box center [927, 560] width 52 height 20
